Goal: Task Accomplishment & Management: Use online tool/utility

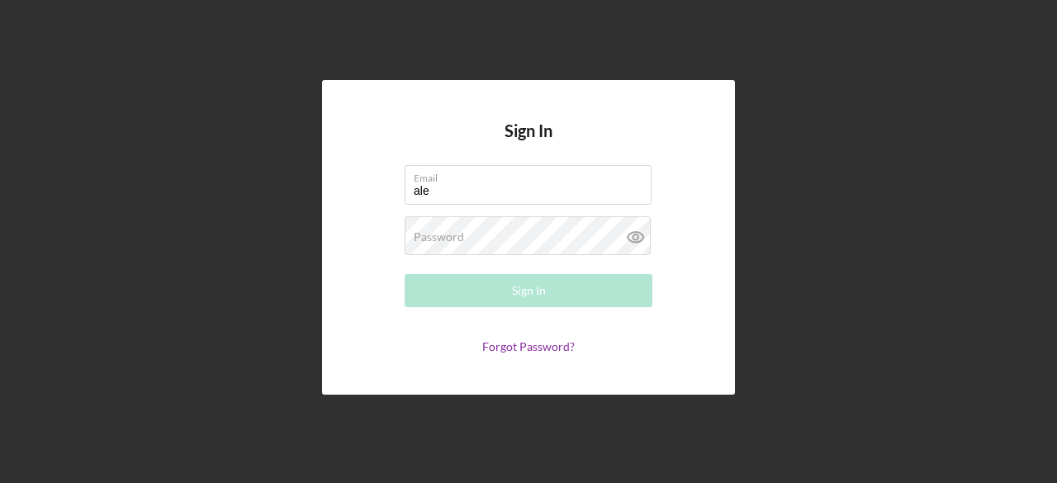
type input "[EMAIL_ADDRESS][DOMAIN_NAME]"
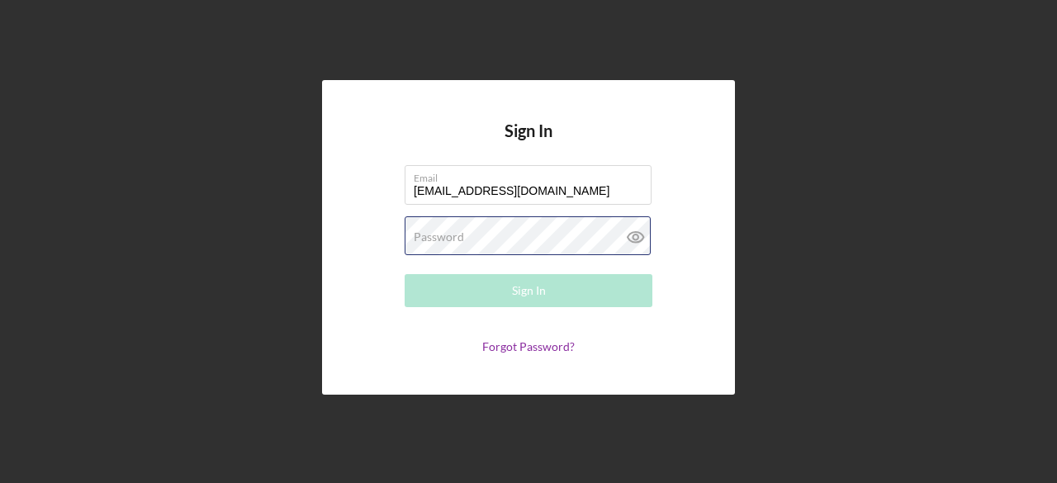
click at [543, 243] on div "Password Required" at bounding box center [529, 236] width 248 height 41
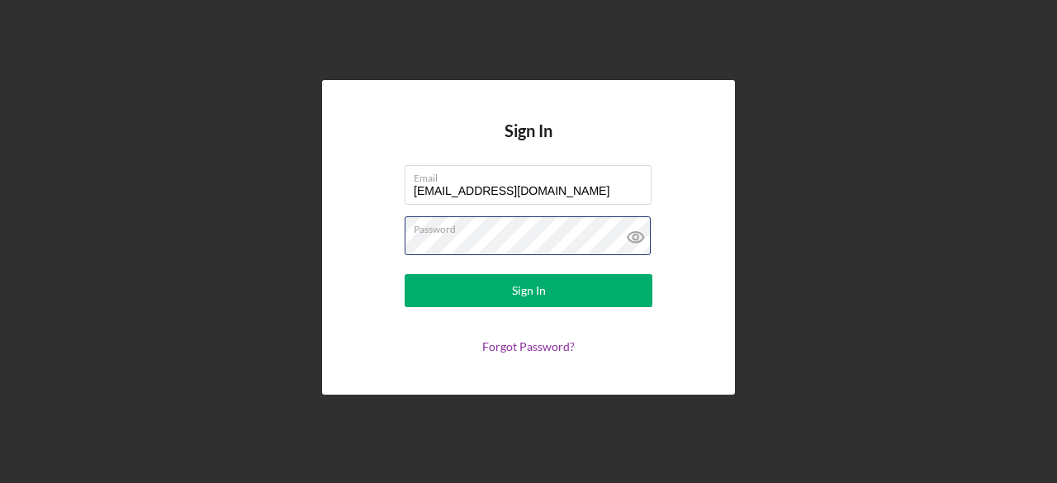
click at [405, 274] on button "Sign In" at bounding box center [529, 290] width 248 height 33
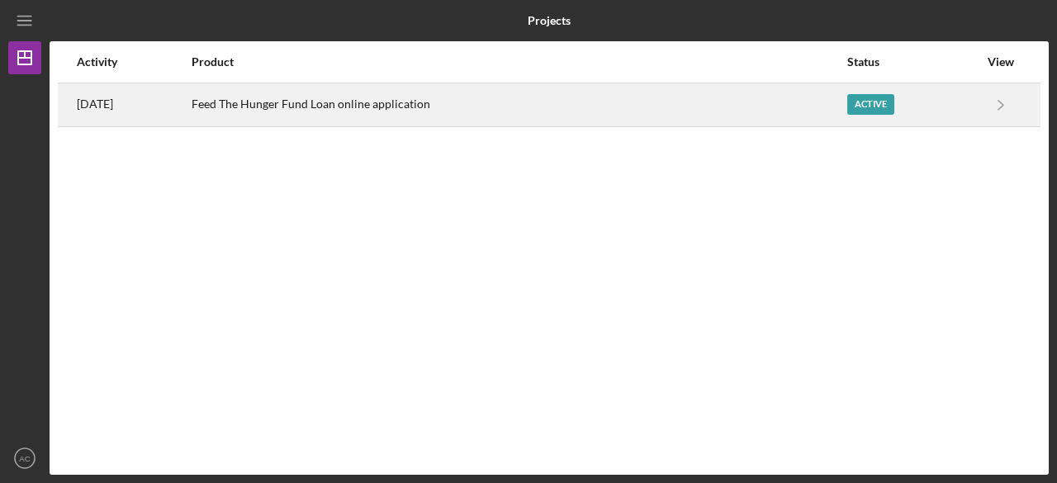
click at [885, 106] on div "Active" at bounding box center [870, 104] width 47 height 21
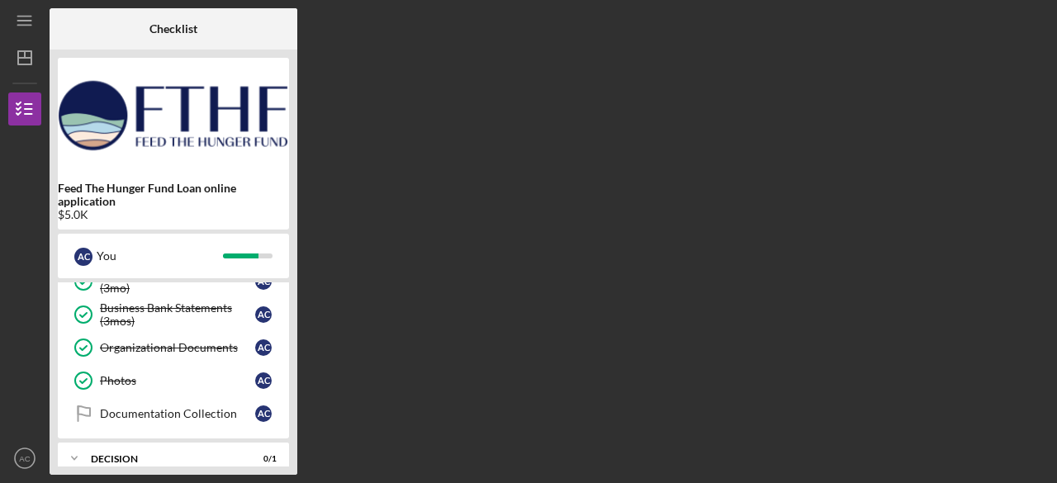
scroll to position [562, 0]
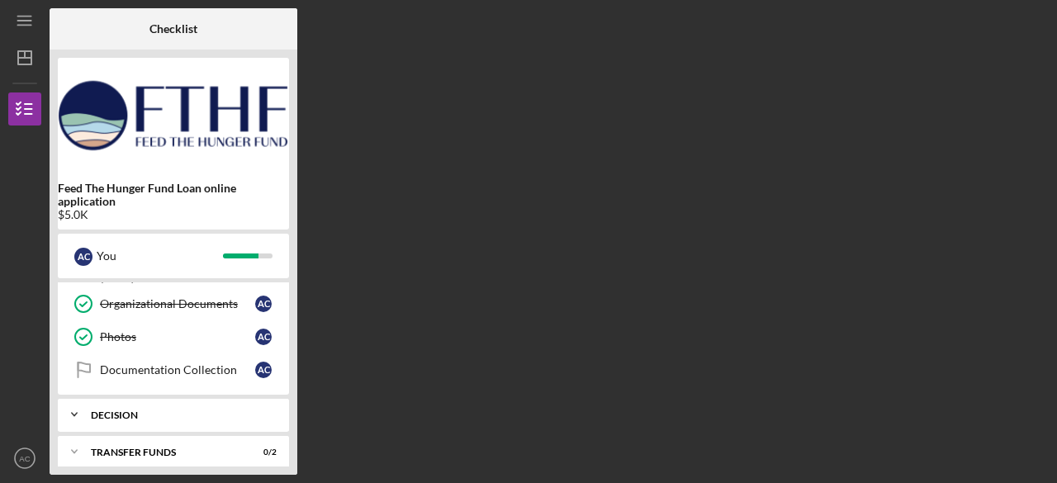
click at [253, 411] on div "Decision" at bounding box center [180, 416] width 178 height 10
click at [228, 363] on div "Documentation Collection" at bounding box center [177, 369] width 155 height 13
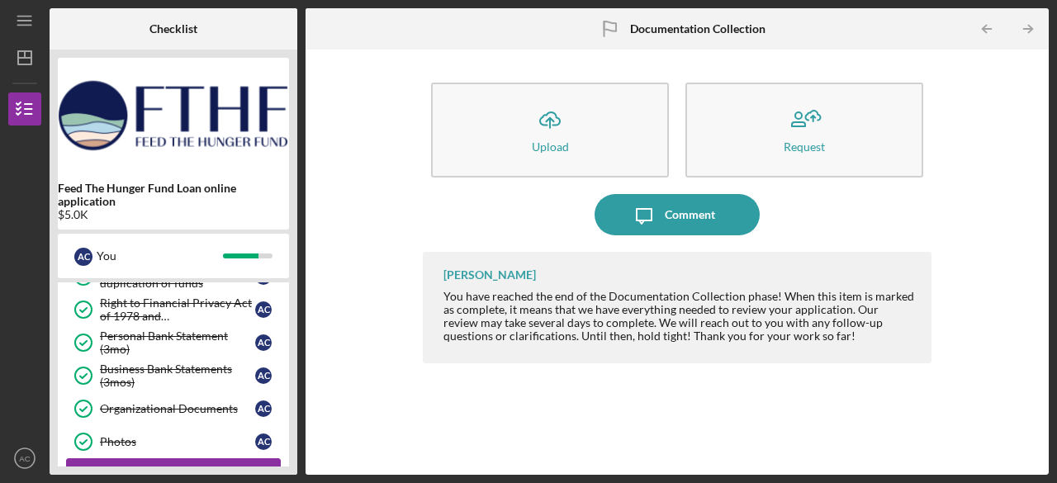
scroll to position [458, 0]
click at [220, 363] on div "Business Bank Statements (3mos)" at bounding box center [177, 375] width 155 height 26
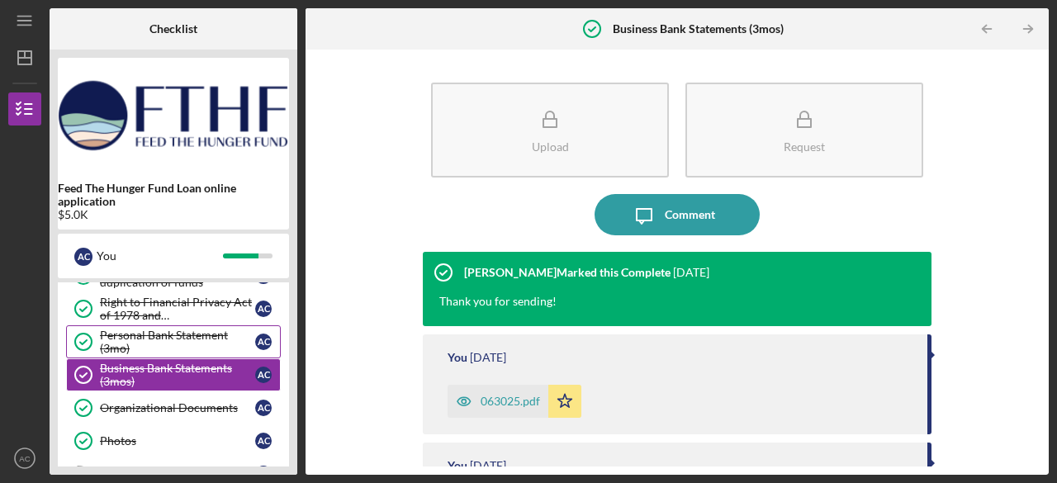
click at [217, 329] on div "Personal Bank Statement (3mo)" at bounding box center [177, 342] width 155 height 26
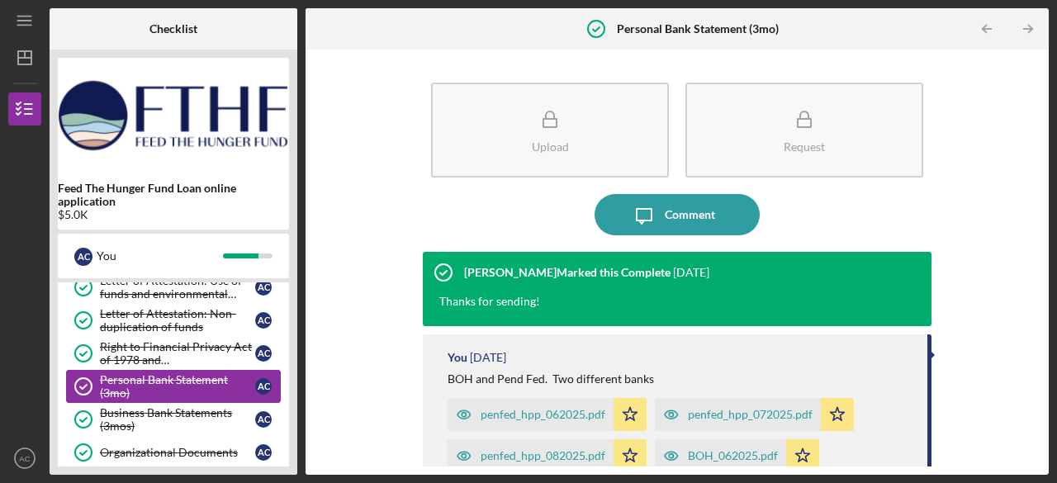
scroll to position [453, 0]
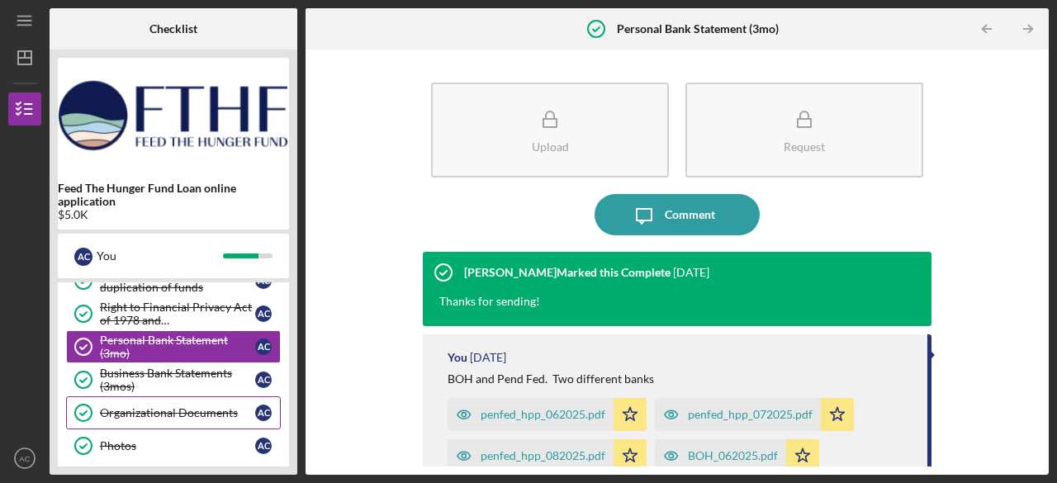
click at [226, 406] on div "Organizational Documents" at bounding box center [177, 412] width 155 height 13
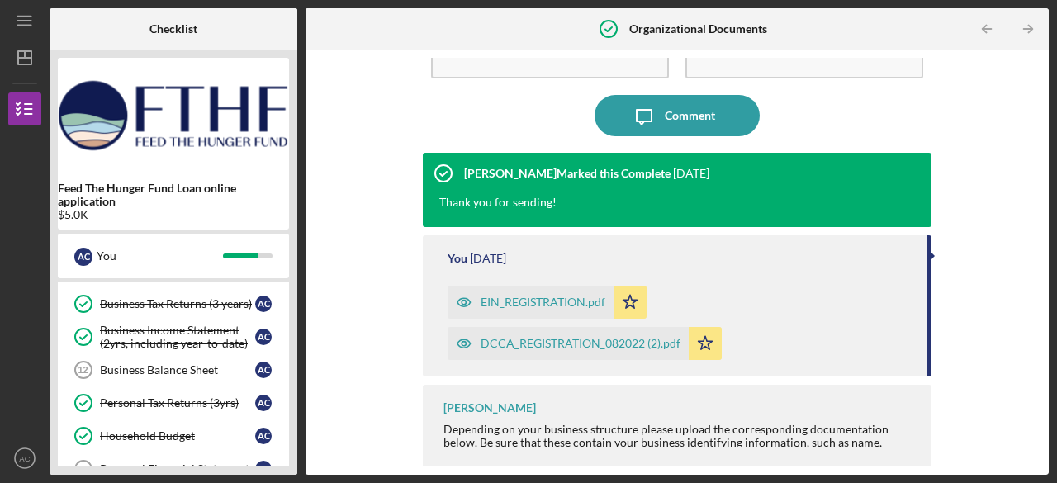
scroll to position [124, 0]
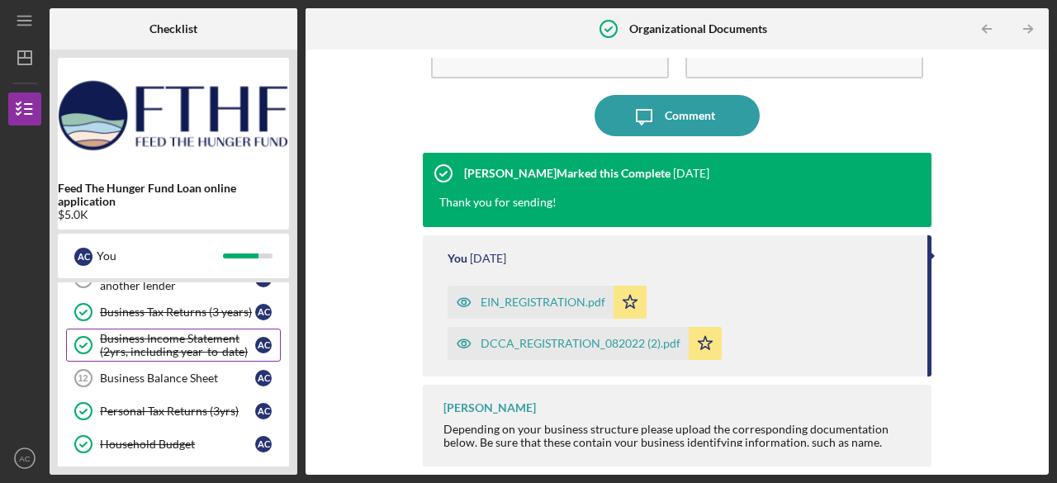
click at [220, 347] on div "Business Income Statement (2yrs, including year-to-date)" at bounding box center [177, 345] width 155 height 26
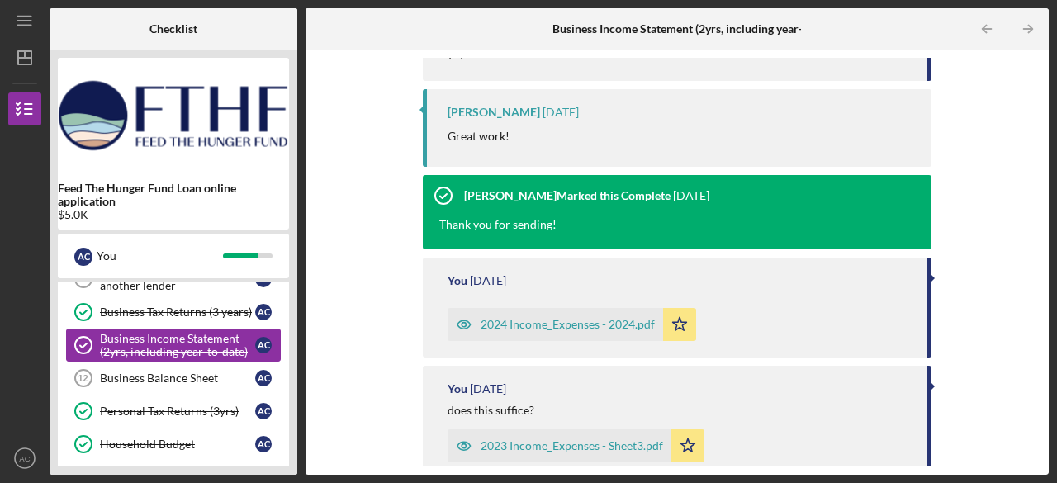
scroll to position [264, 0]
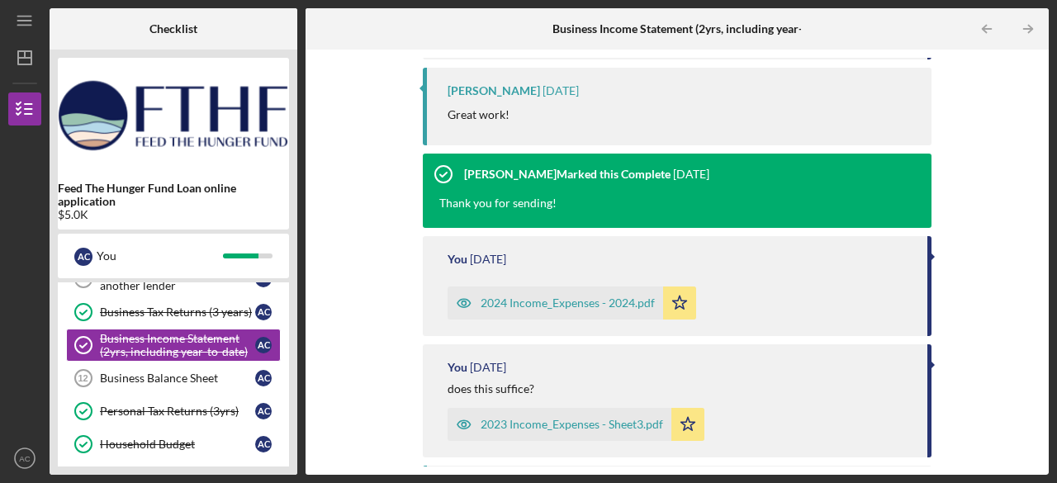
click at [595, 302] on div "2024 Income_Expenses - 2024.pdf" at bounding box center [568, 303] width 174 height 13
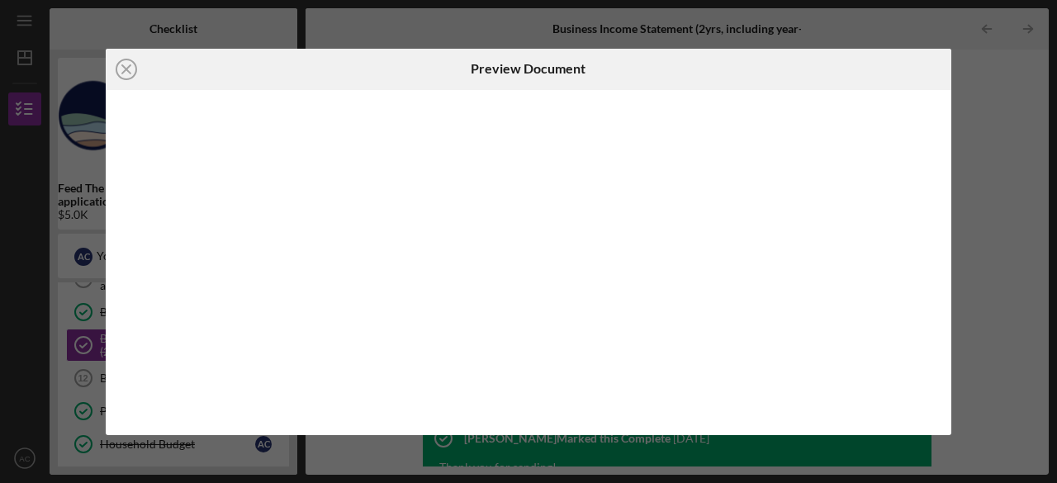
scroll to position [305, 0]
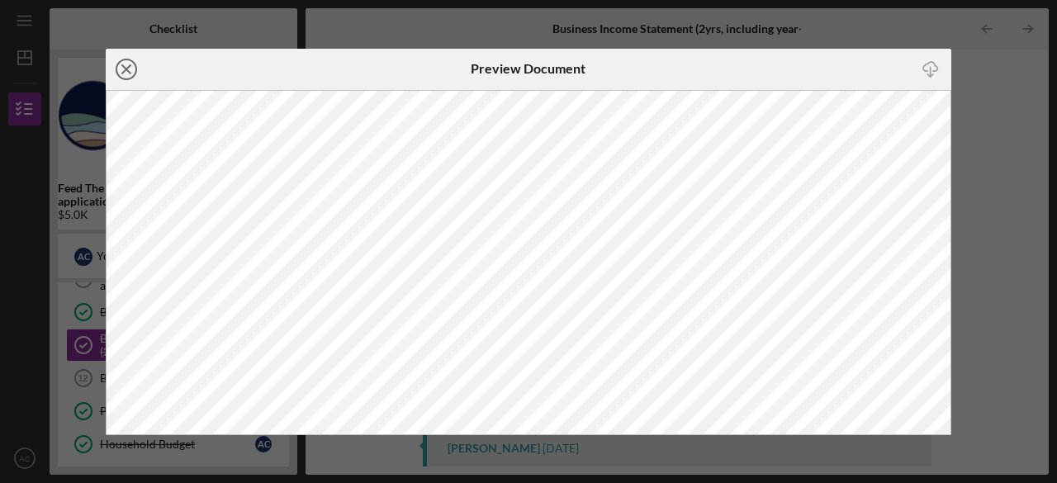
click at [137, 81] on icon "Icon/Close" at bounding box center [126, 69] width 41 height 41
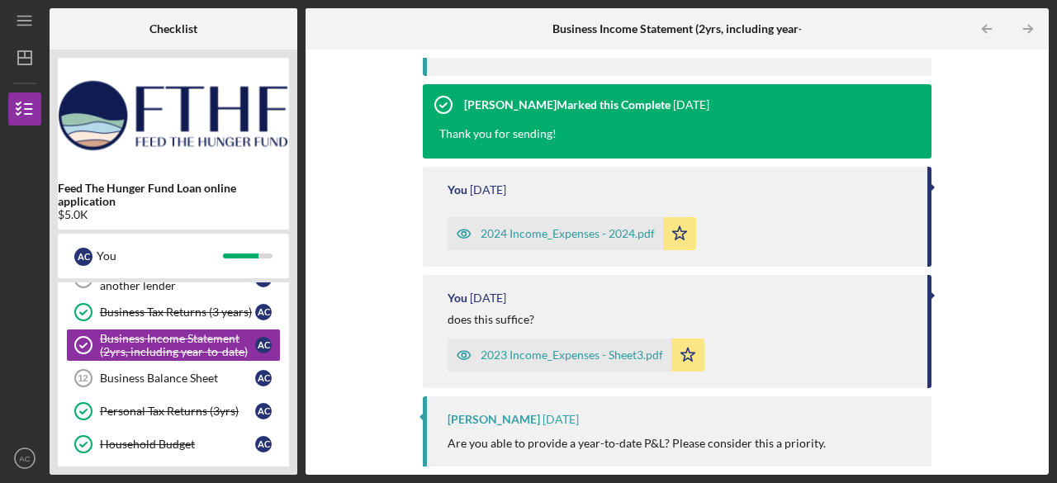
scroll to position [335, 0]
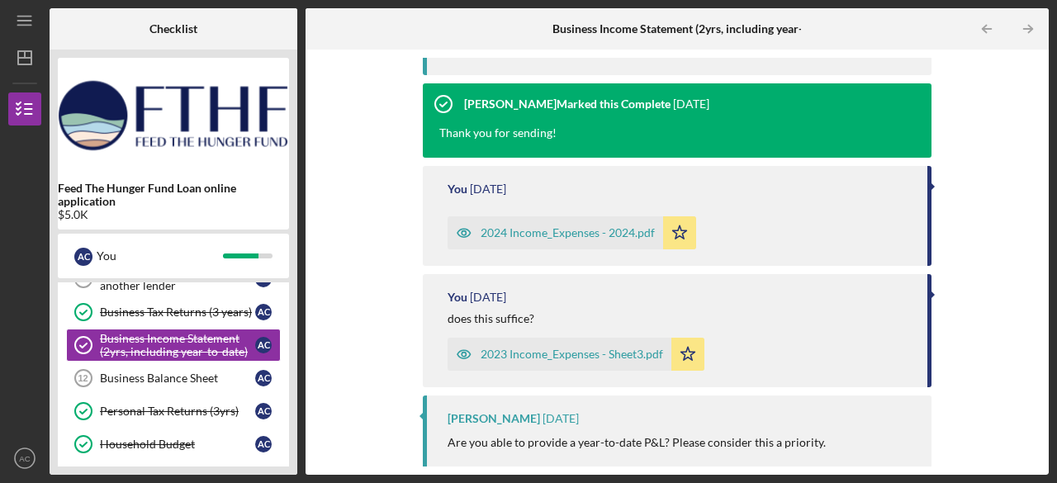
click at [615, 358] on div "2023 Income_Expenses - Sheet3.pdf" at bounding box center [572, 354] width 183 height 13
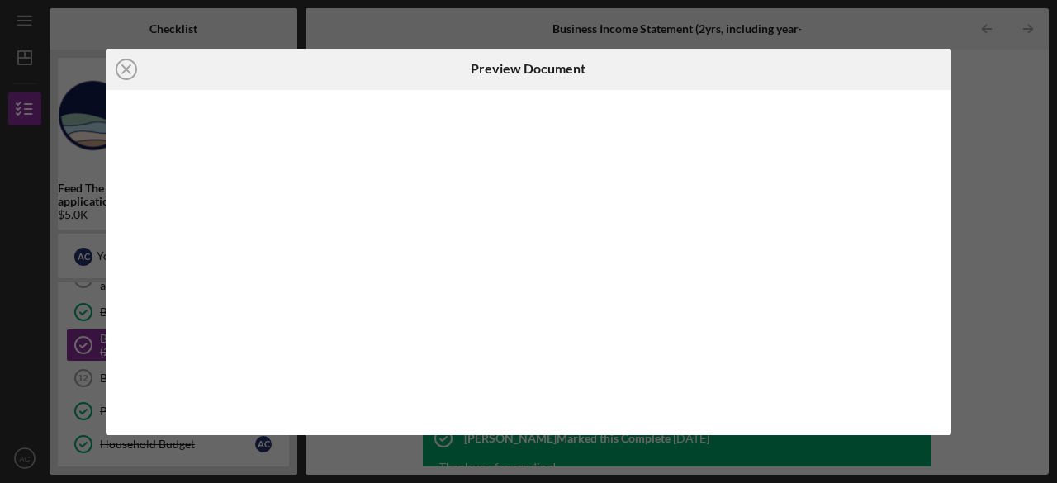
scroll to position [426, 0]
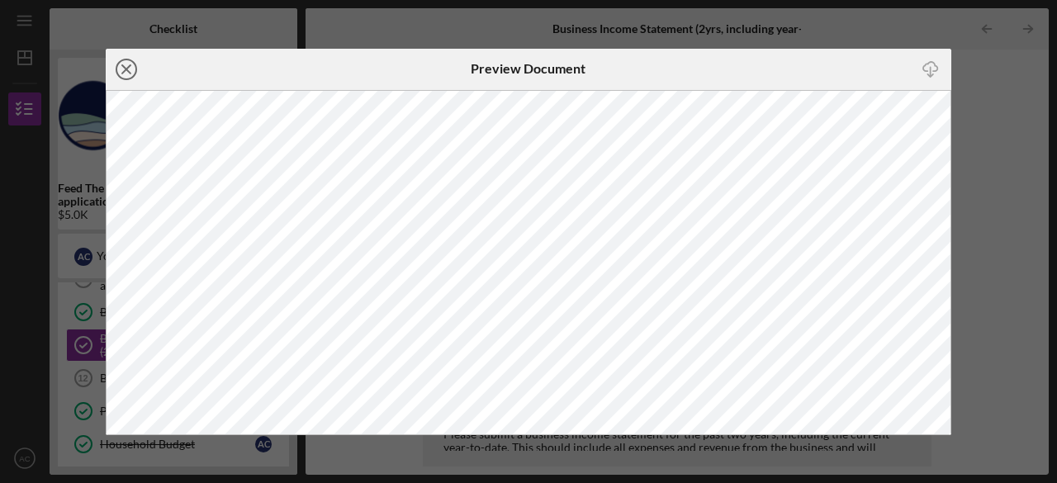
click at [122, 69] on icon "Icon/Close" at bounding box center [126, 69] width 41 height 41
